Goal: Find specific page/section: Find specific page/section

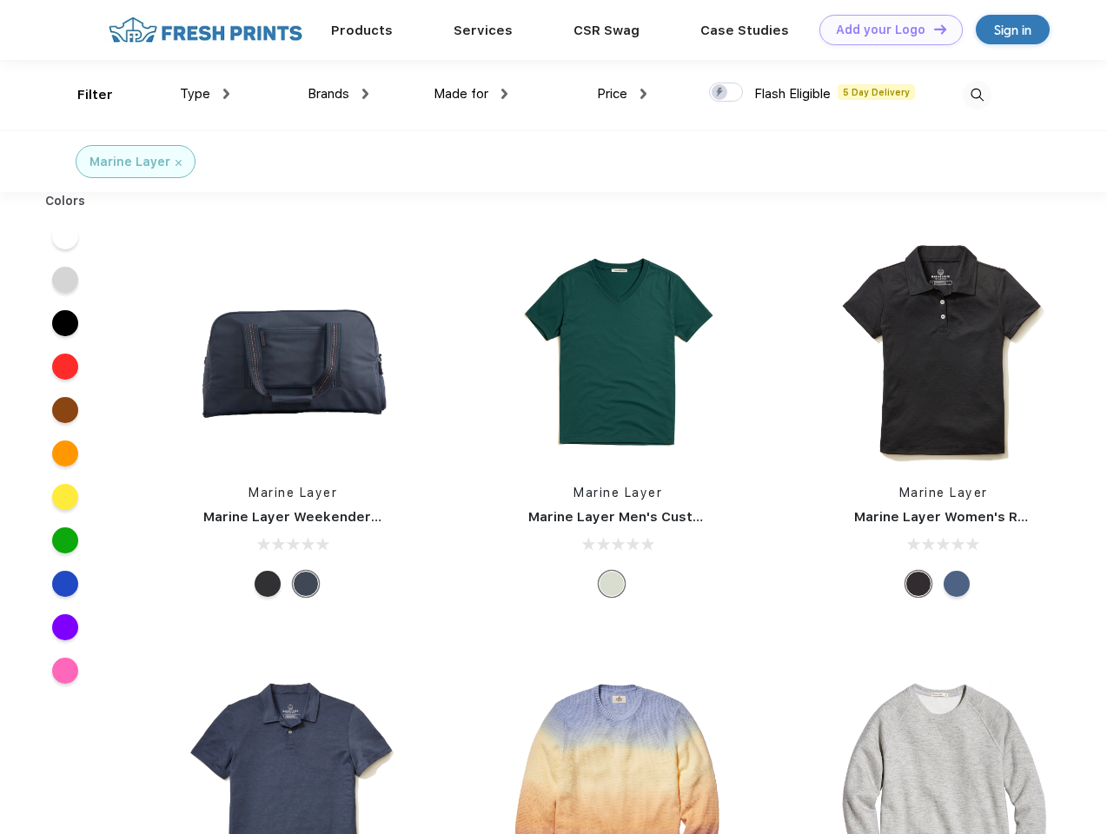
click at [885, 30] on link "Add your Logo Design Tool" at bounding box center [891, 30] width 143 height 30
click at [0, 0] on div "Design Tool" at bounding box center [0, 0] width 0 height 0
click at [933, 29] on link "Add your Logo Design Tool" at bounding box center [891, 30] width 143 height 30
click at [83, 95] on div "Filter" at bounding box center [95, 95] width 36 height 20
click at [205, 94] on span "Type" at bounding box center [195, 94] width 30 height 16
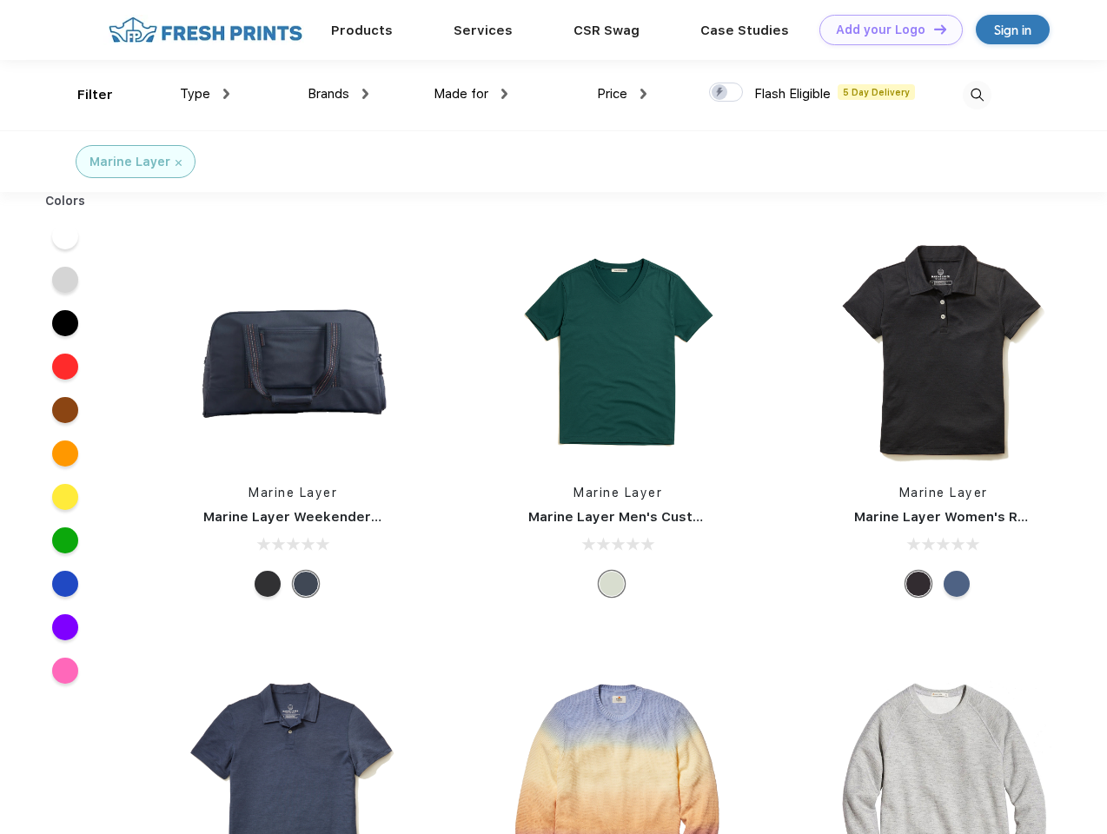
click at [338, 94] on span "Brands" at bounding box center [329, 94] width 42 height 16
click at [471, 94] on span "Made for" at bounding box center [461, 94] width 55 height 16
click at [622, 94] on span "Price" at bounding box center [612, 94] width 30 height 16
click at [727, 93] on div at bounding box center [726, 92] width 34 height 19
click at [721, 93] on input "checkbox" at bounding box center [714, 87] width 11 height 11
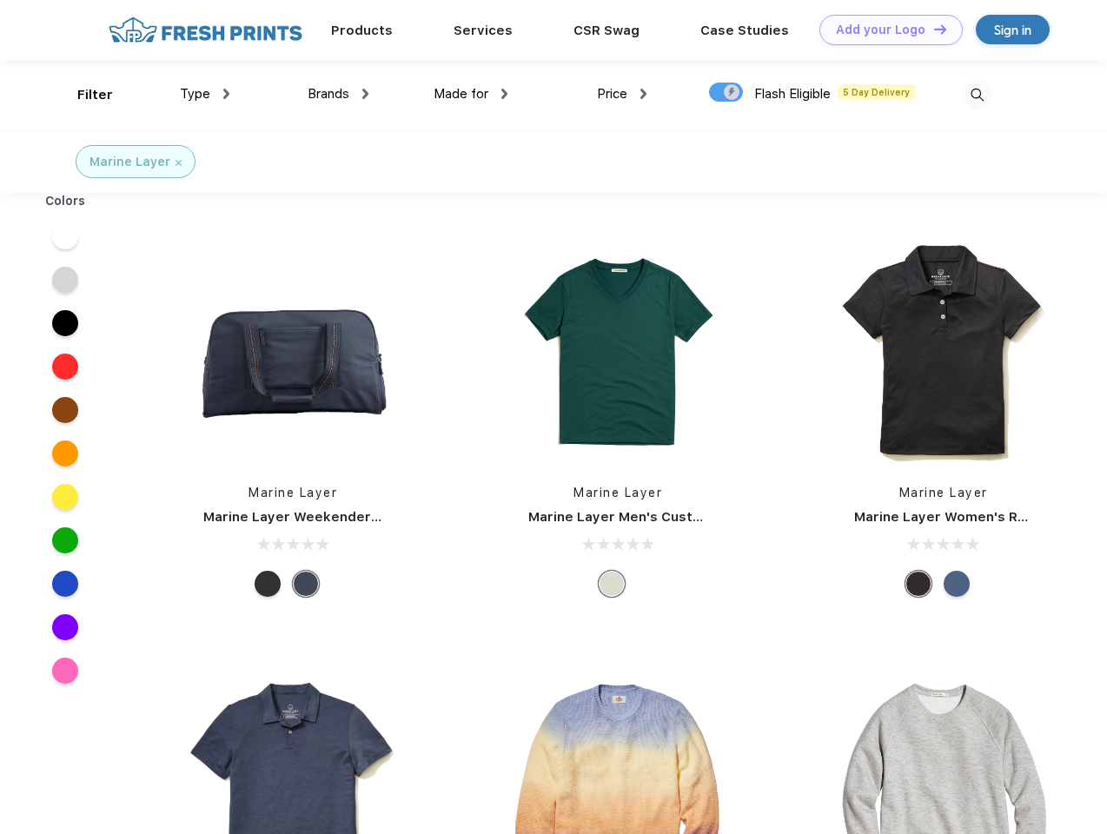
click at [977, 95] on img at bounding box center [977, 95] width 29 height 29
